Goal: Task Accomplishment & Management: Manage account settings

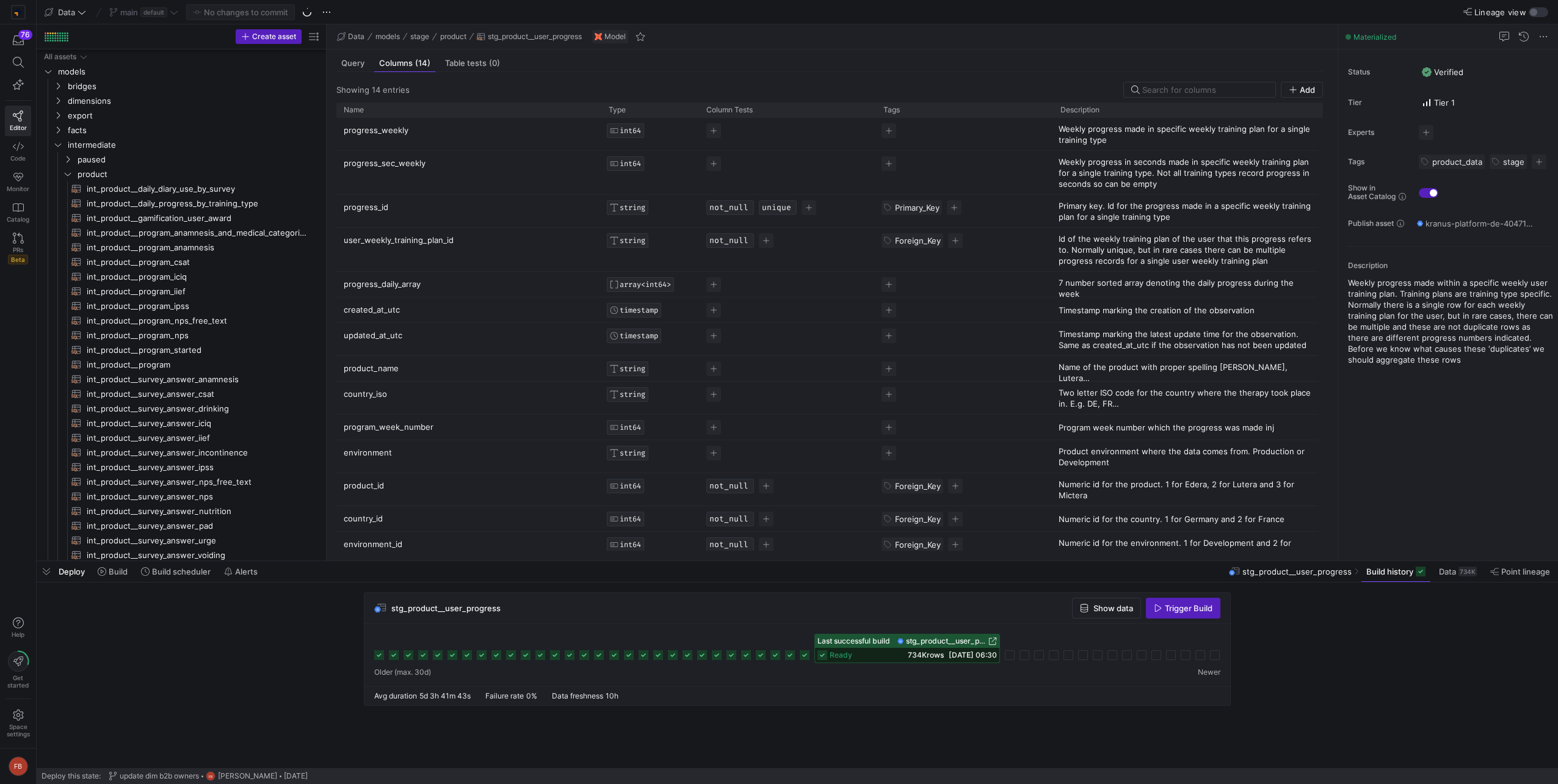
scroll to position [13, 0]
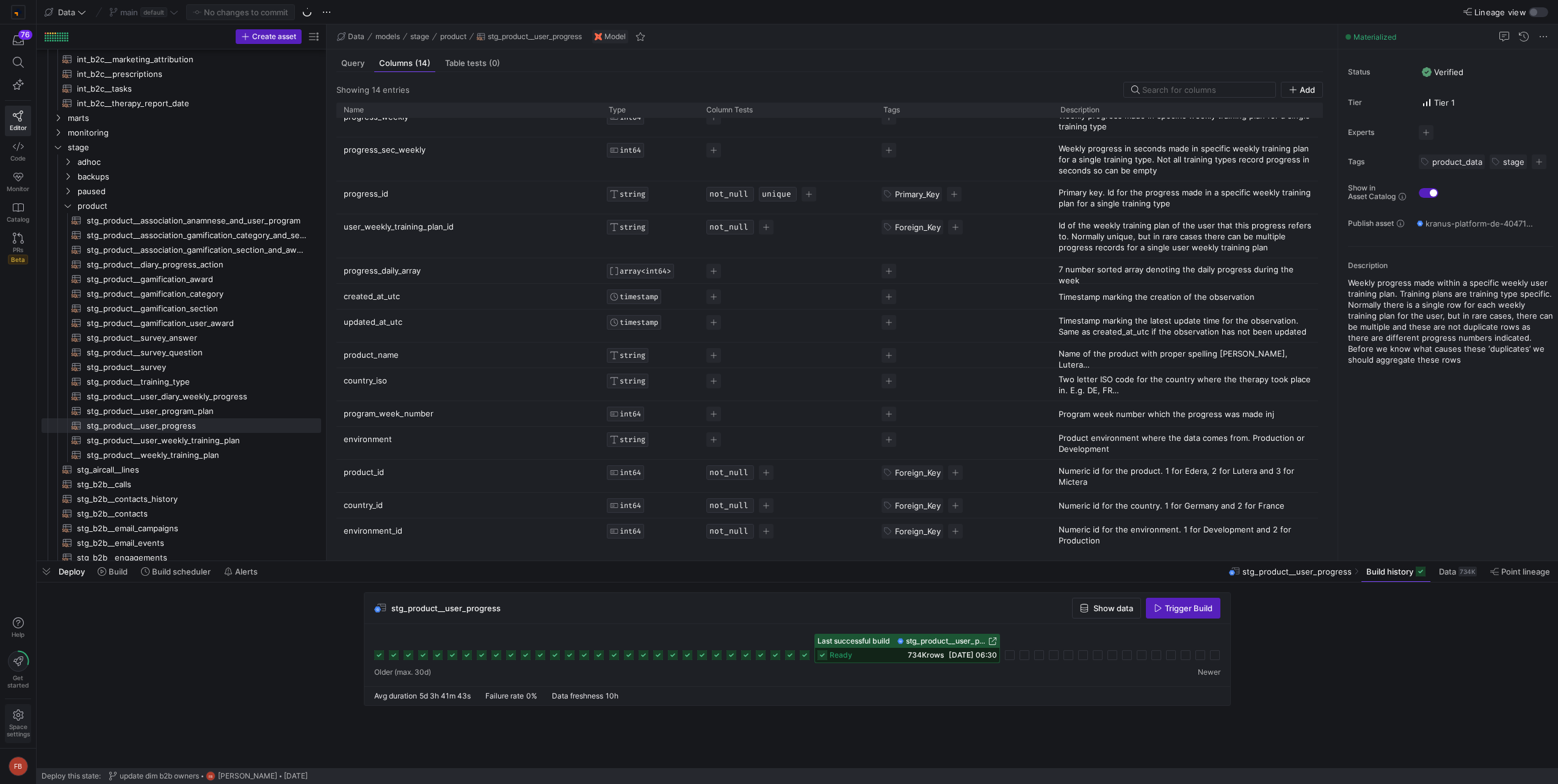
click at [17, 718] on icon at bounding box center [18, 715] width 10 height 11
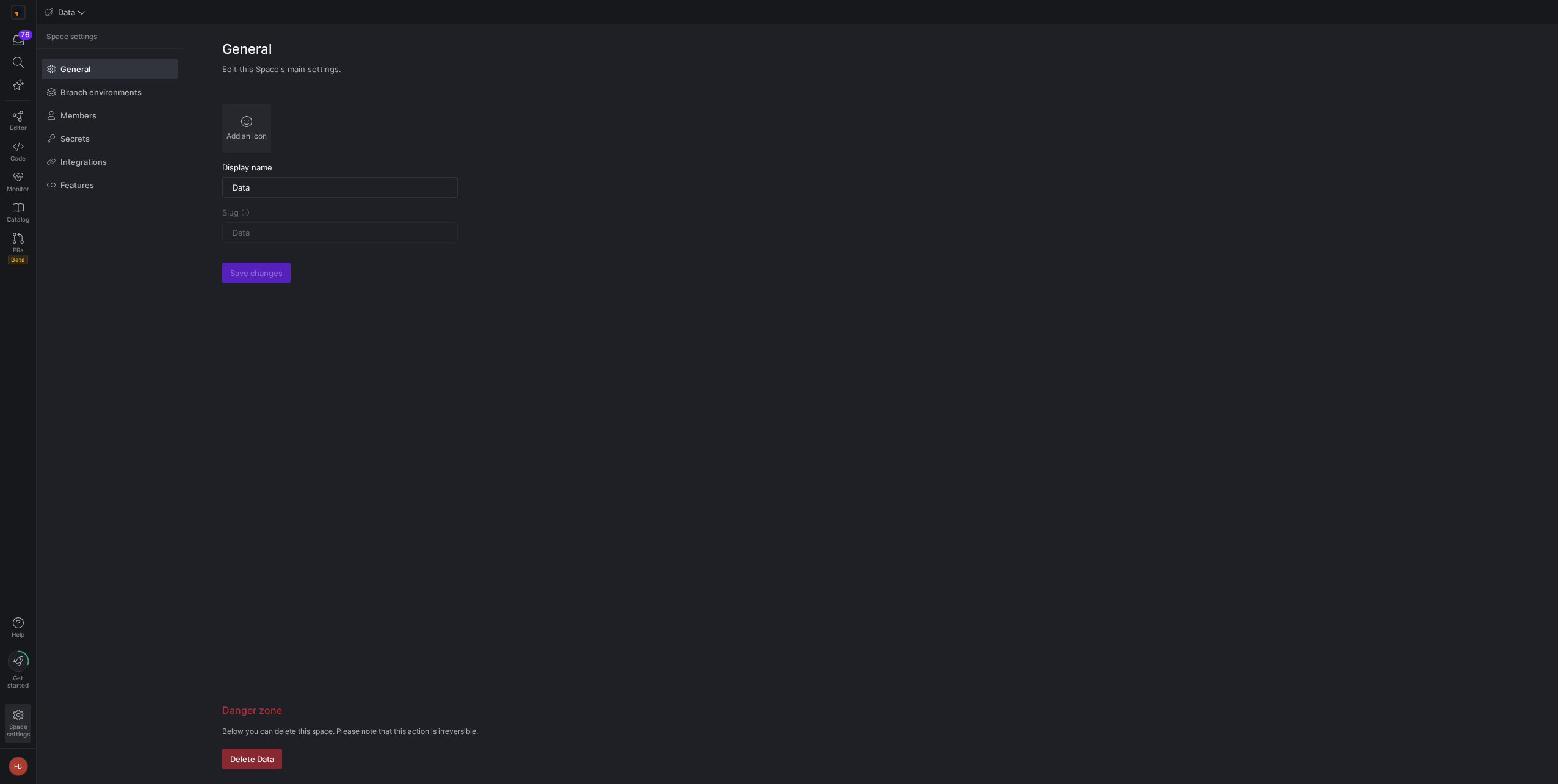
click at [26, 712] on span "Space settings" at bounding box center [18, 723] width 23 height 28
click at [25, 10] on y42-org-icon at bounding box center [18, 12] width 15 height 15
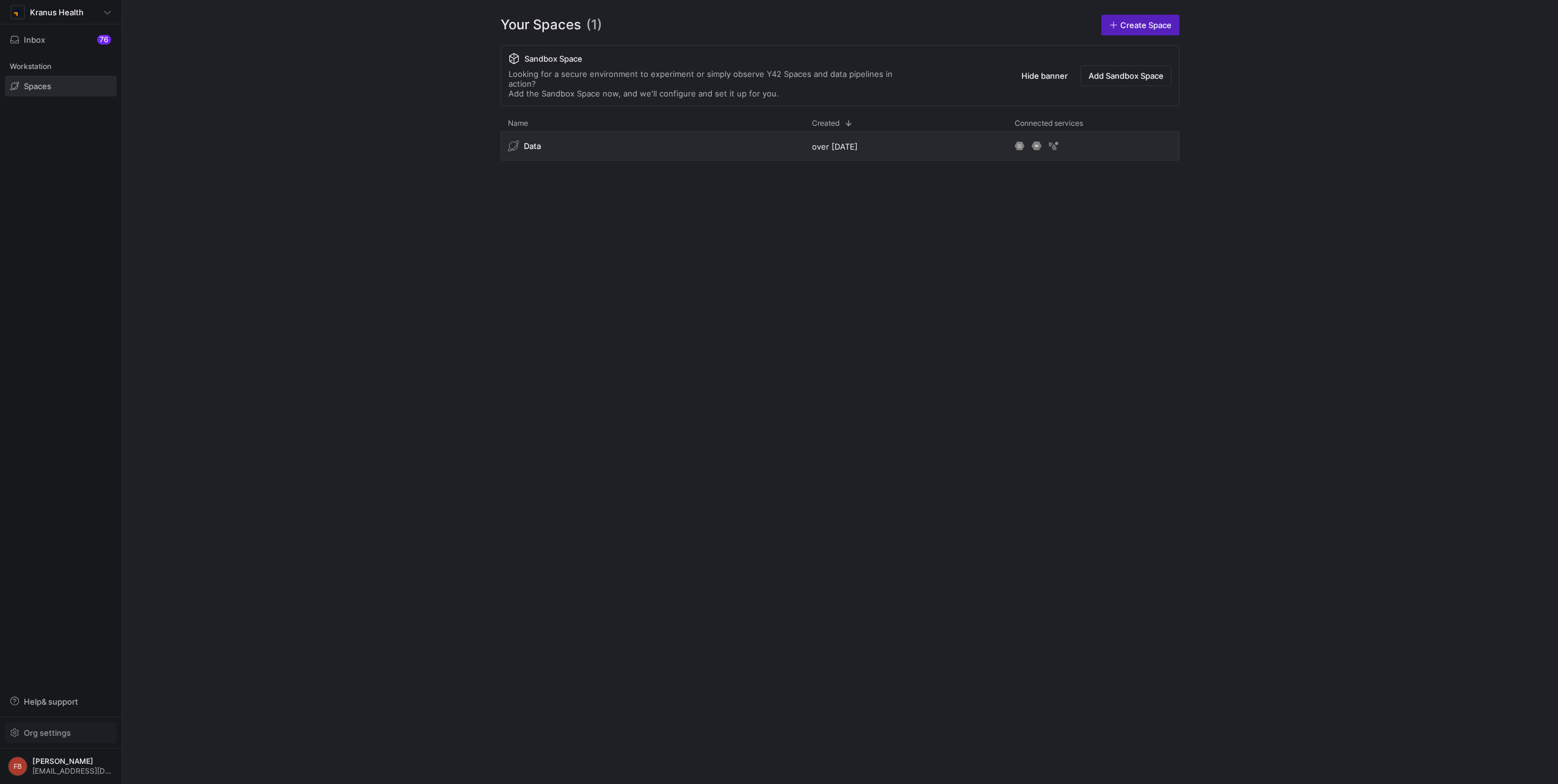
click at [29, 731] on span "Org settings" at bounding box center [47, 733] width 47 height 10
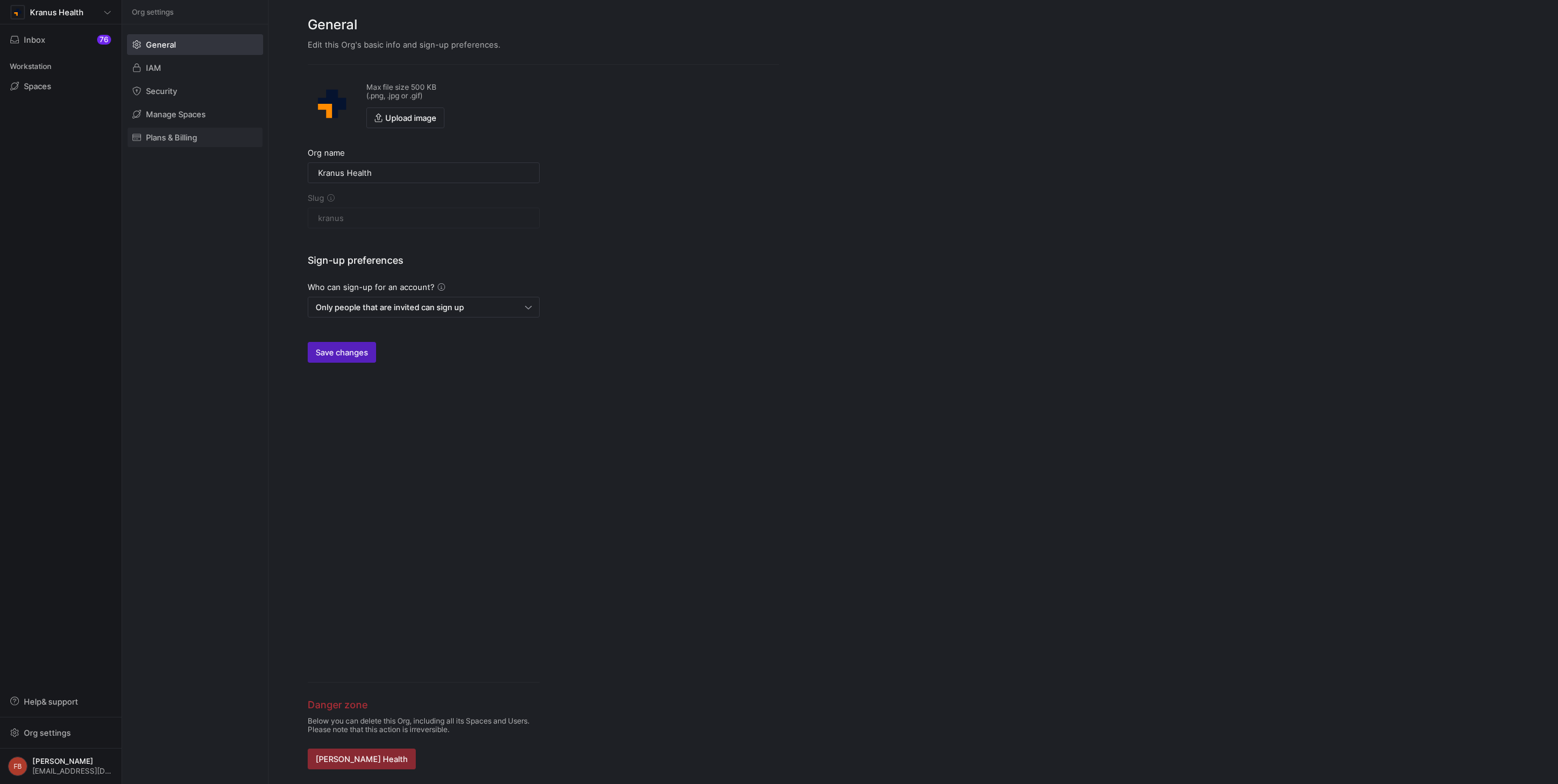
click at [200, 142] on span at bounding box center [195, 137] width 135 height 20
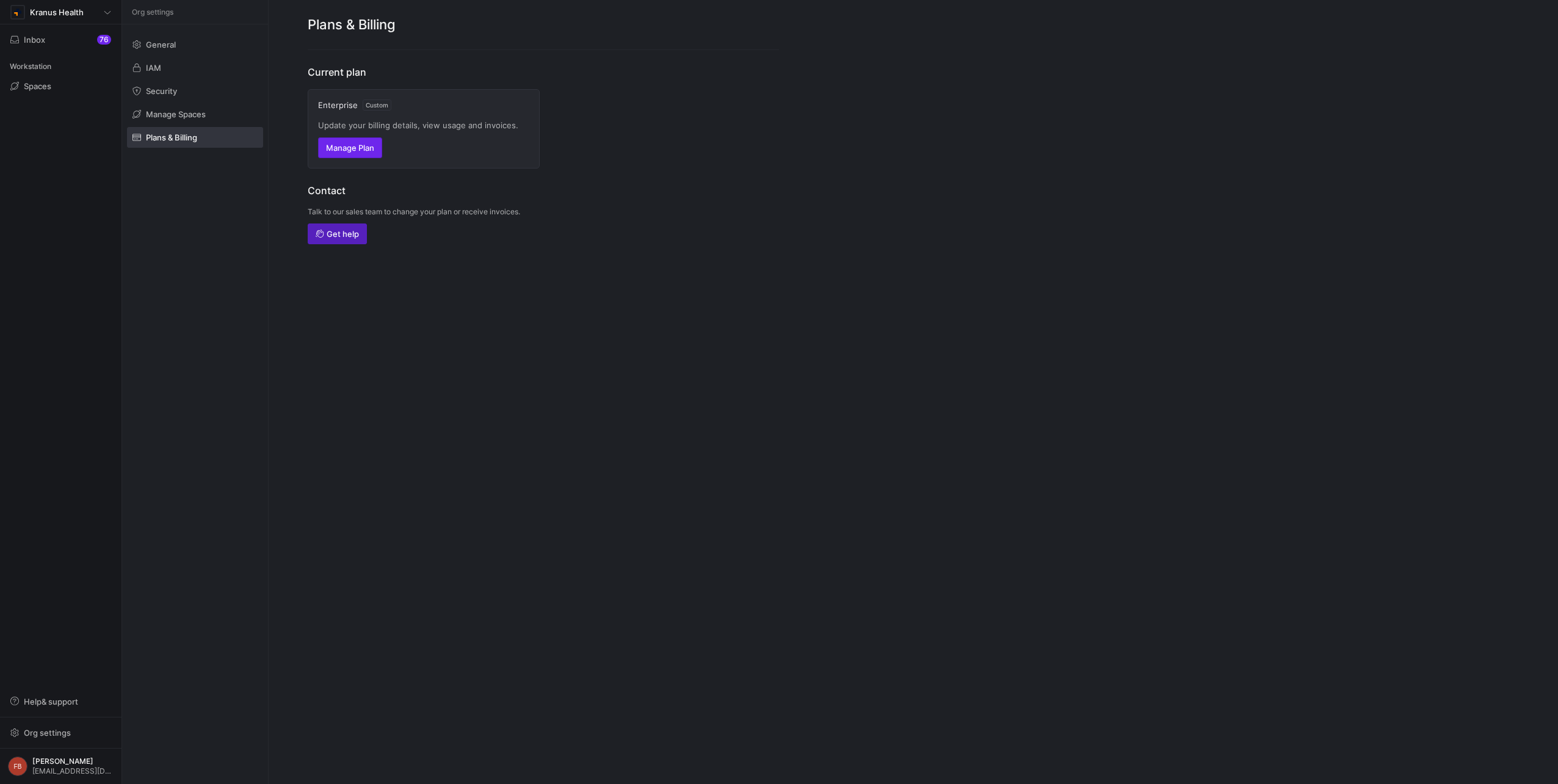
click at [359, 148] on span "Manage Plan" at bounding box center [350, 148] width 48 height 10
click at [69, 731] on span "Org settings" at bounding box center [47, 733] width 47 height 10
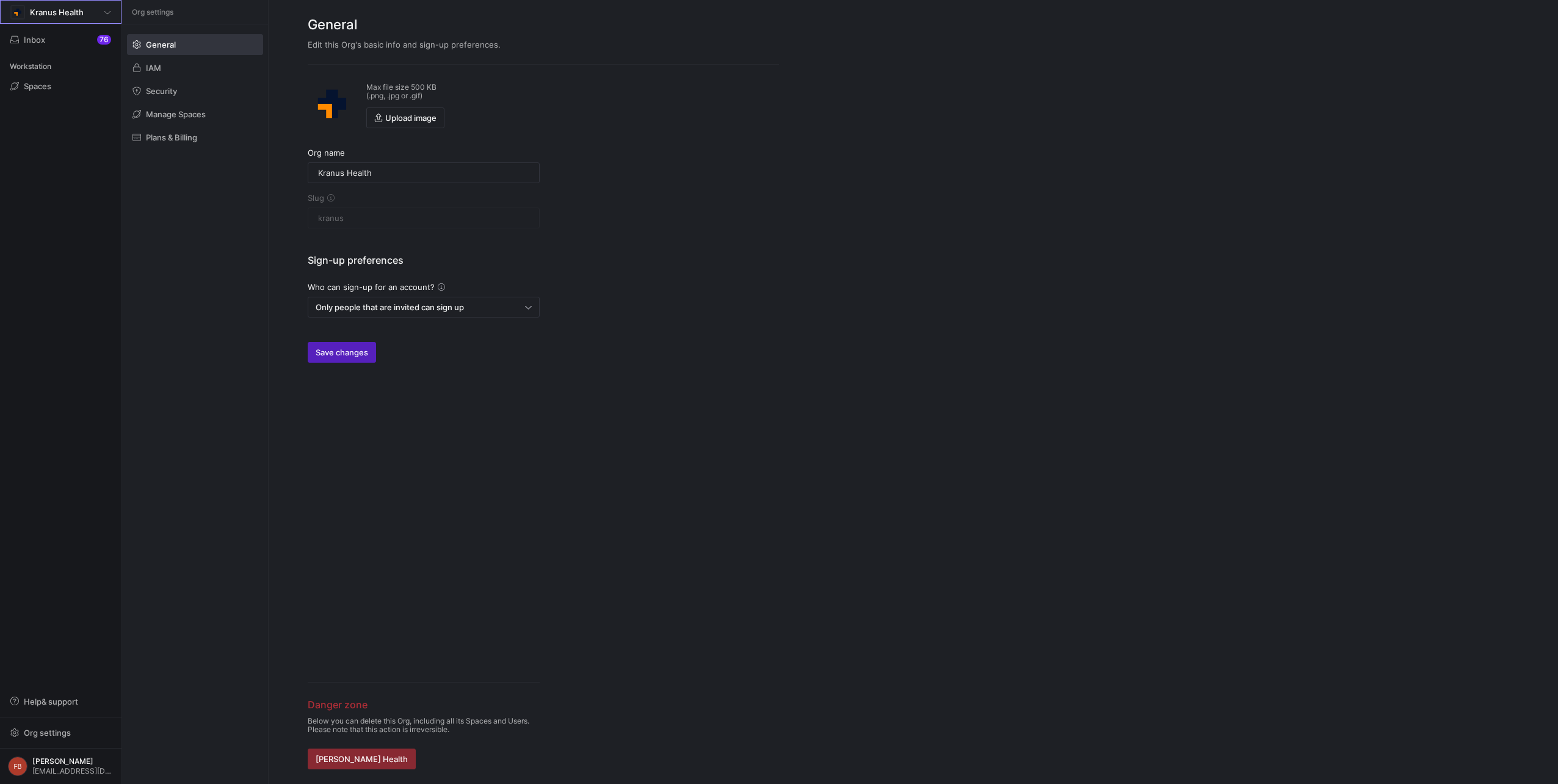
click at [31, 9] on span "Kranus Health" at bounding box center [57, 12] width 54 height 10
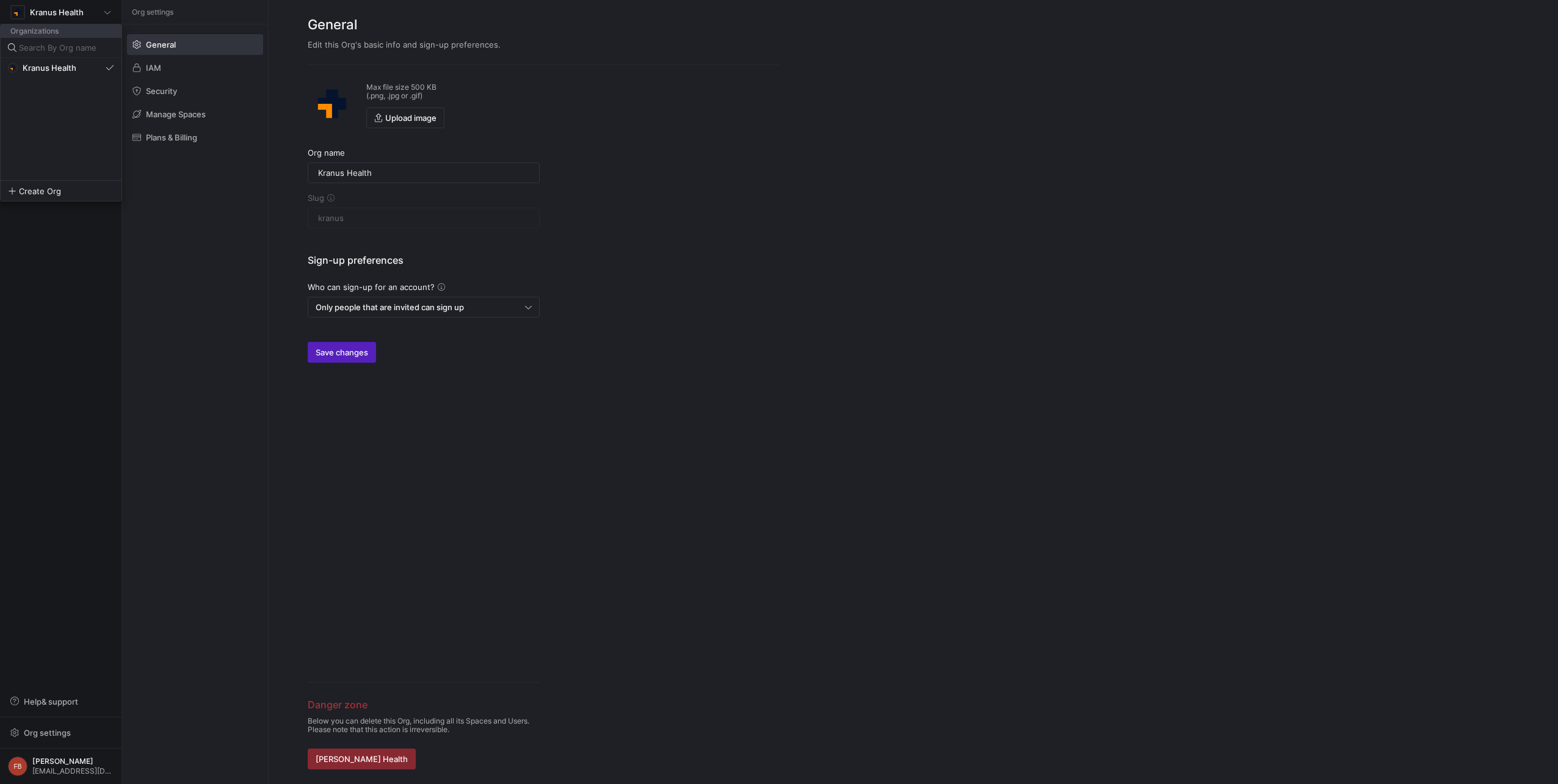
click at [47, 75] on button "Kranus Health" at bounding box center [61, 68] width 121 height 20
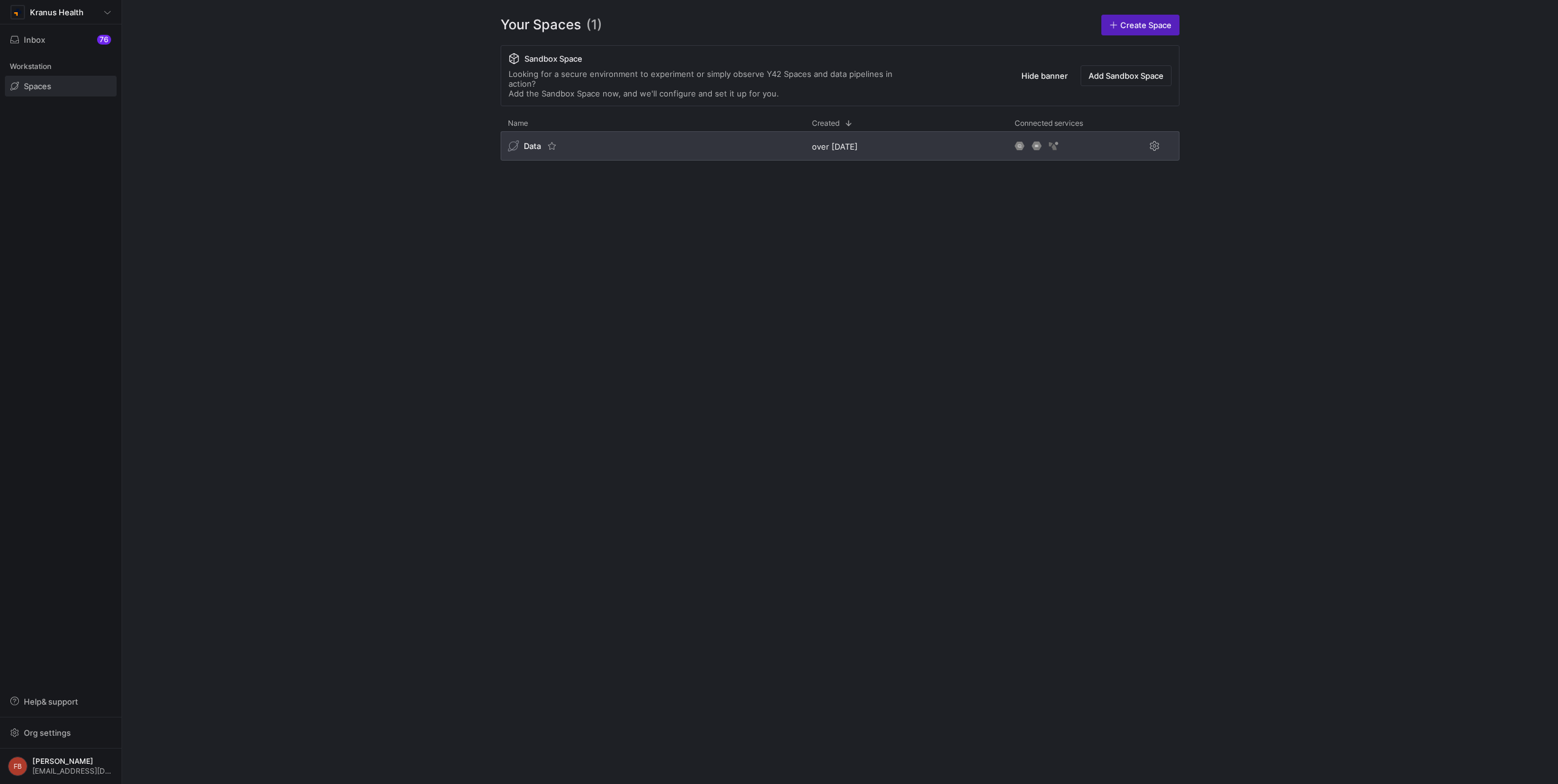
click at [606, 147] on div "Data" at bounding box center [653, 146] width 304 height 29
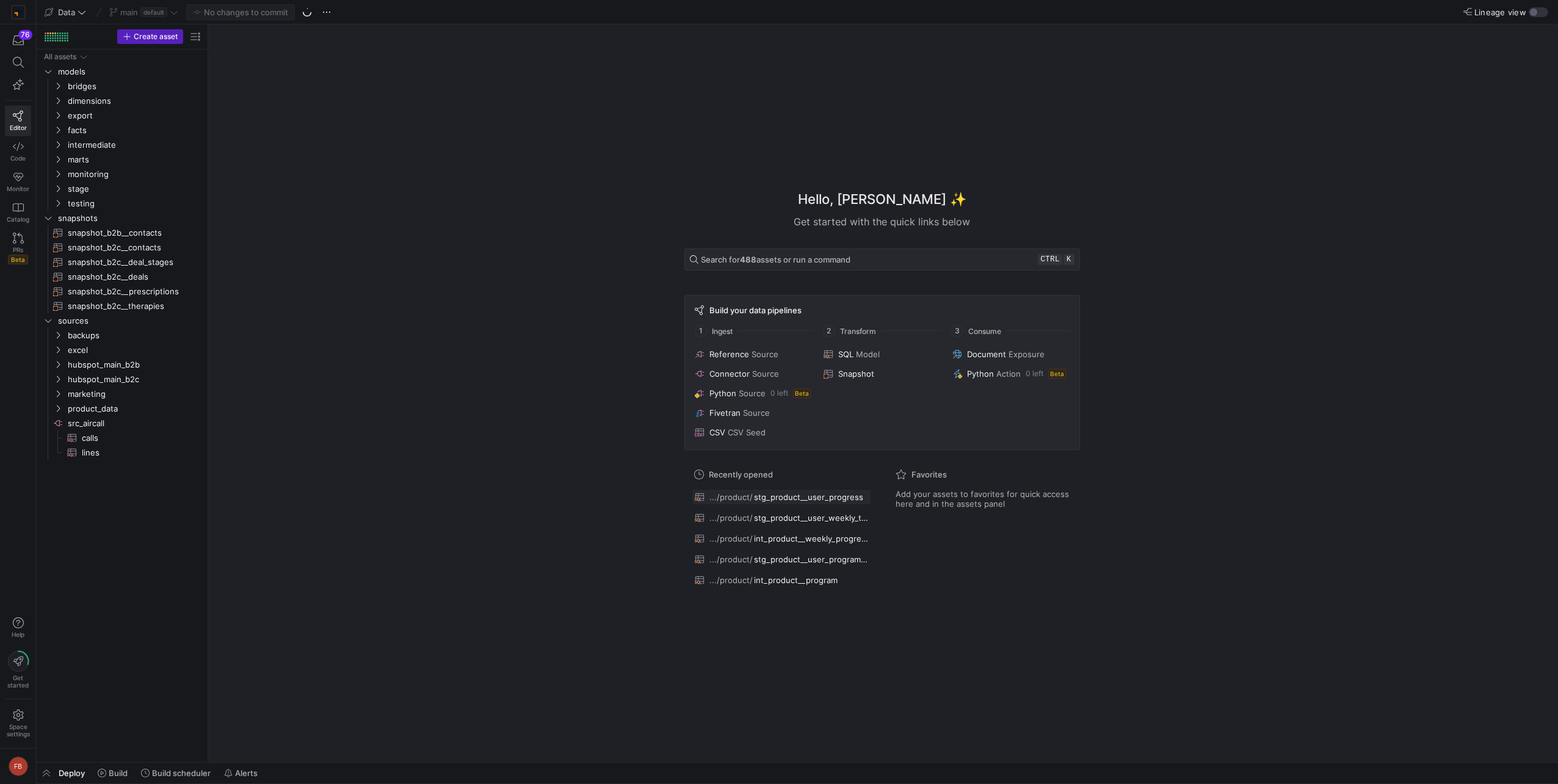
click at [838, 502] on span at bounding box center [781, 497] width 178 height 15
